Goal: Transaction & Acquisition: Purchase product/service

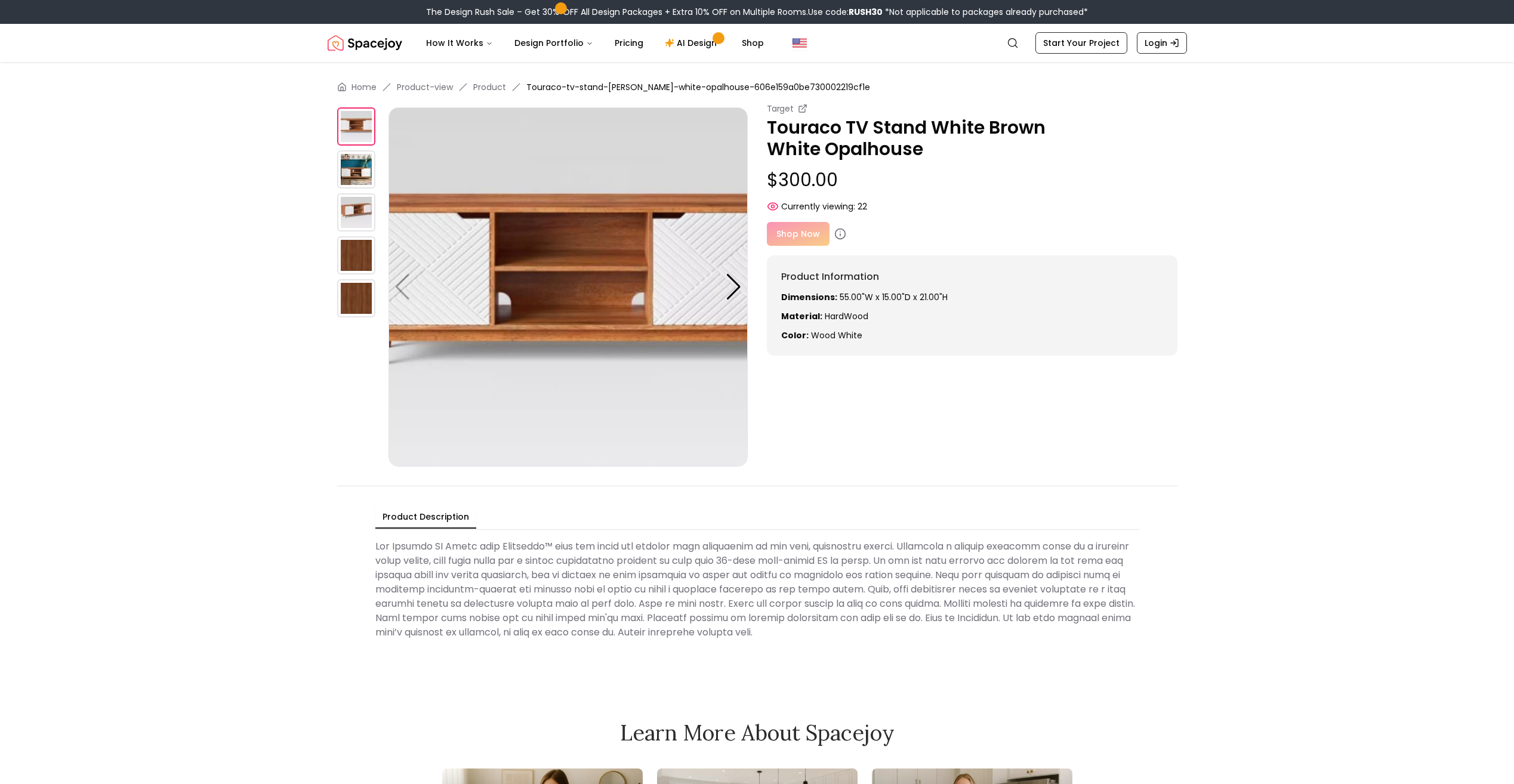
click at [796, 232] on div "Shop Now" at bounding box center [972, 234] width 411 height 24
click at [732, 294] on div at bounding box center [734, 286] width 16 height 26
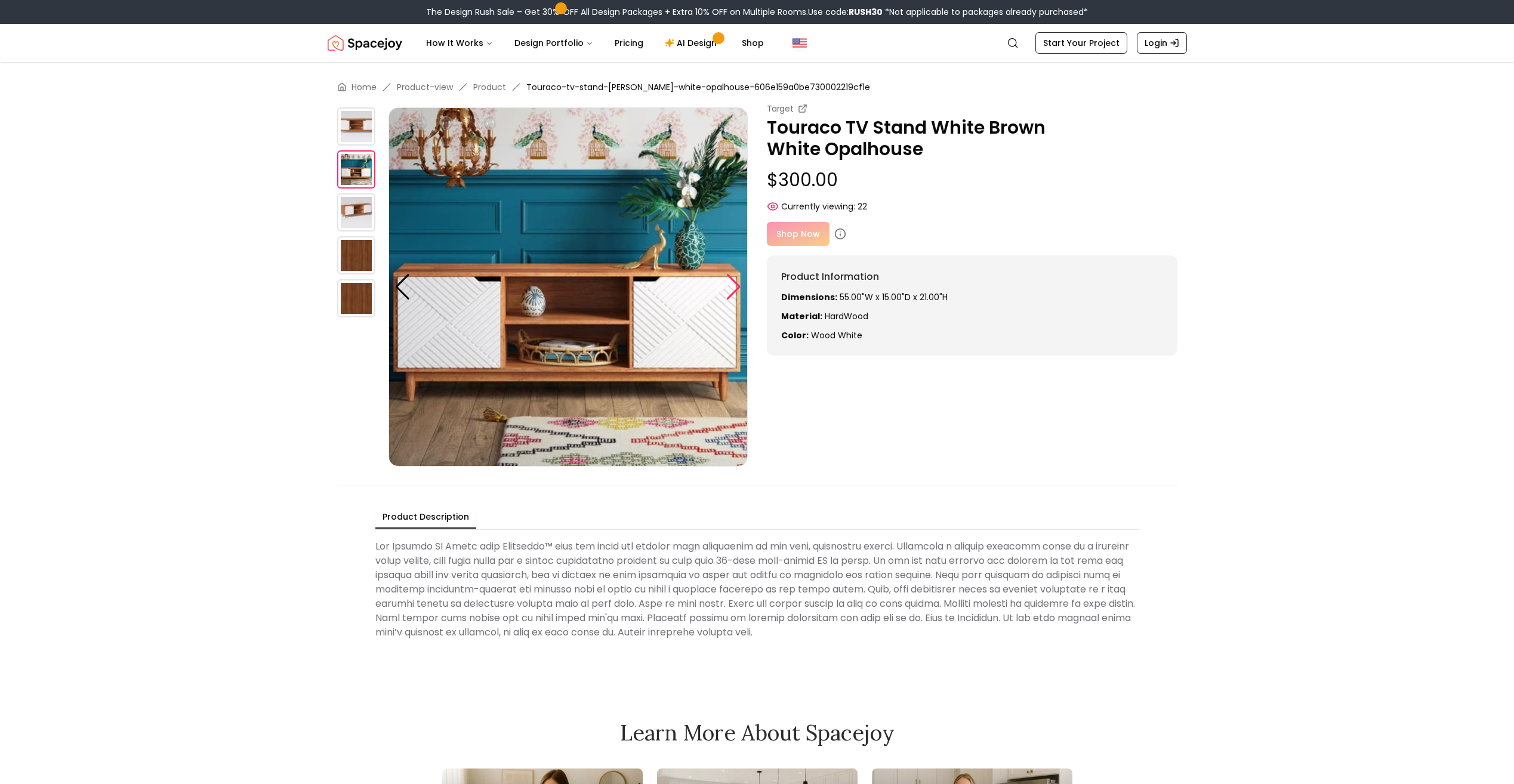
click at [732, 294] on div at bounding box center [734, 286] width 16 height 26
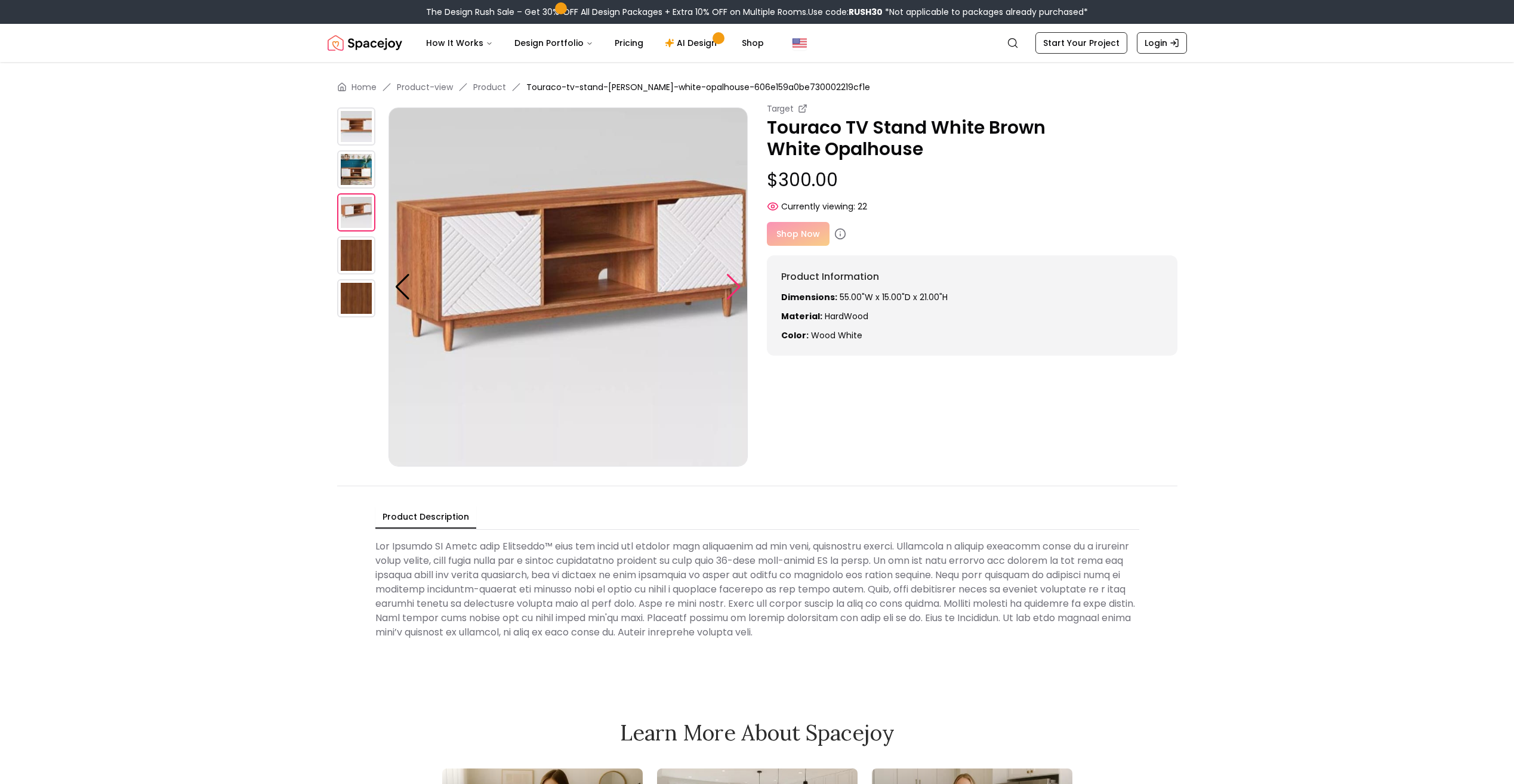
click at [732, 294] on div at bounding box center [734, 286] width 16 height 26
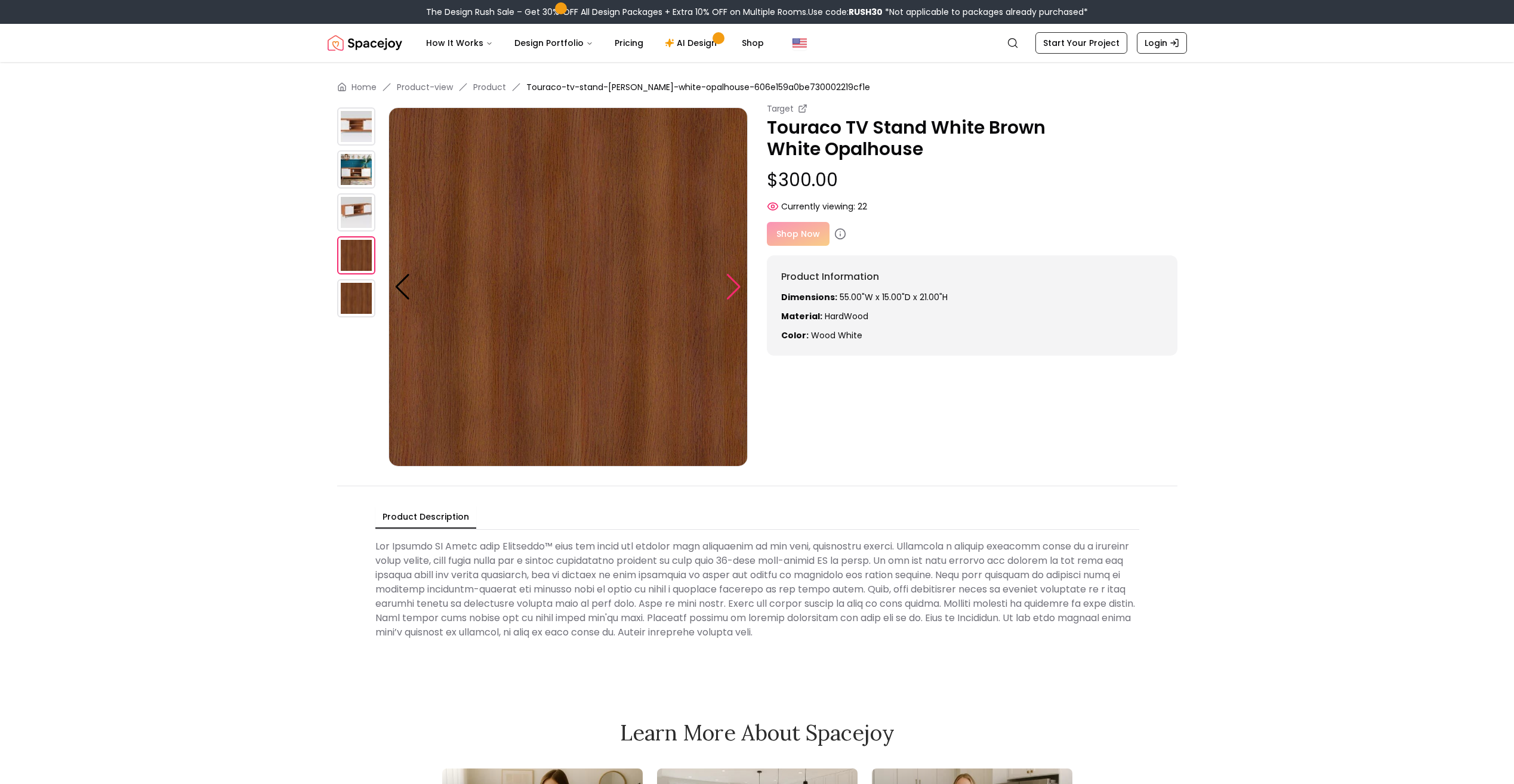
click at [731, 280] on div at bounding box center [734, 286] width 16 height 26
click at [780, 235] on div "Shop Now" at bounding box center [972, 234] width 411 height 24
click at [781, 108] on small "Target" at bounding box center [780, 109] width 27 height 12
click at [834, 234] on icon at bounding box center [840, 234] width 12 height 12
click at [805, 232] on div "Shop Now" at bounding box center [972, 234] width 411 height 24
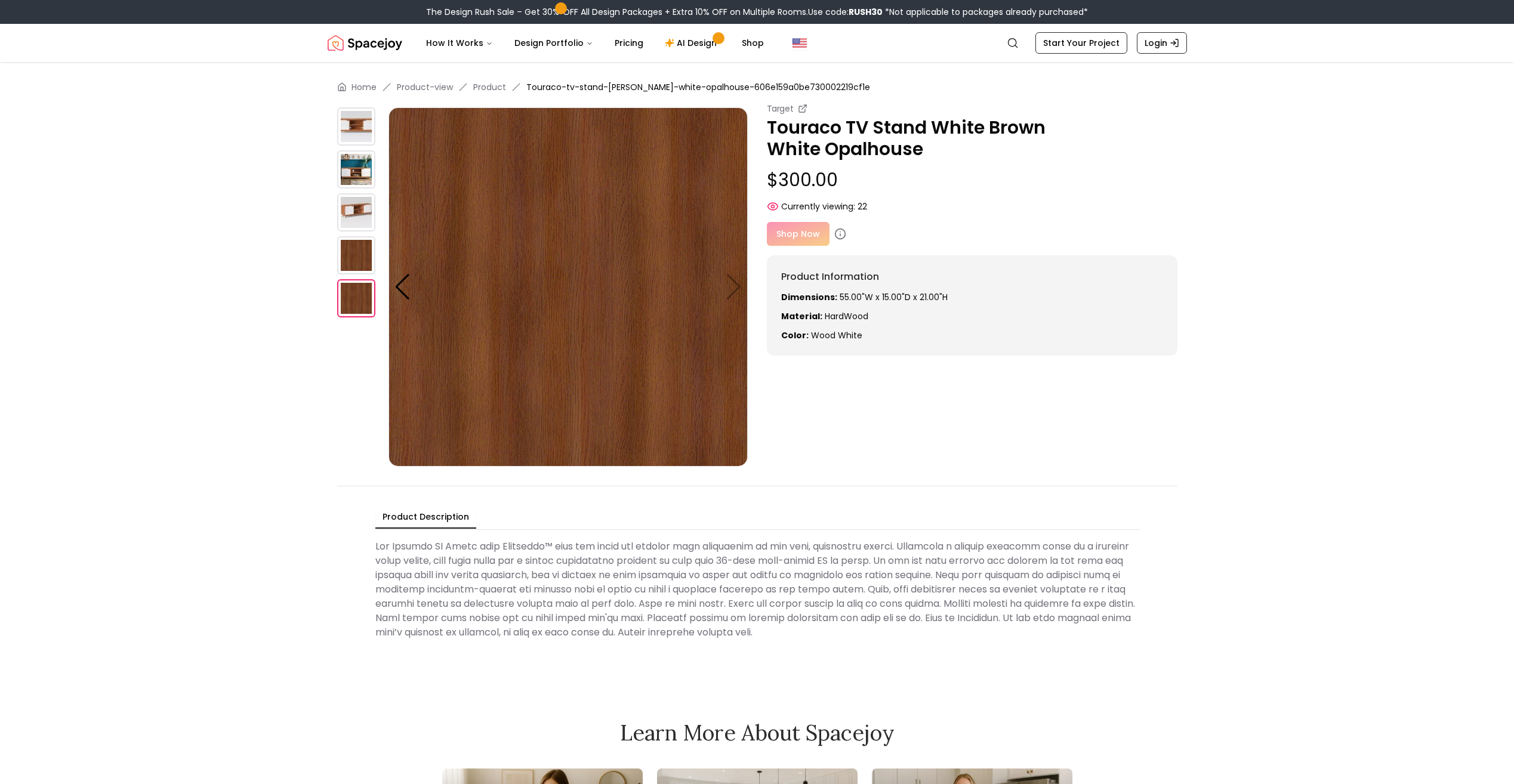
click at [824, 237] on div "Shop Now" at bounding box center [972, 234] width 411 height 24
click at [824, 237] on div "Shop Now" at bounding box center [972, 234] width 411 height 24
click at [841, 233] on icon at bounding box center [840, 234] width 12 height 12
